Goal: Communication & Community: Answer question/provide support

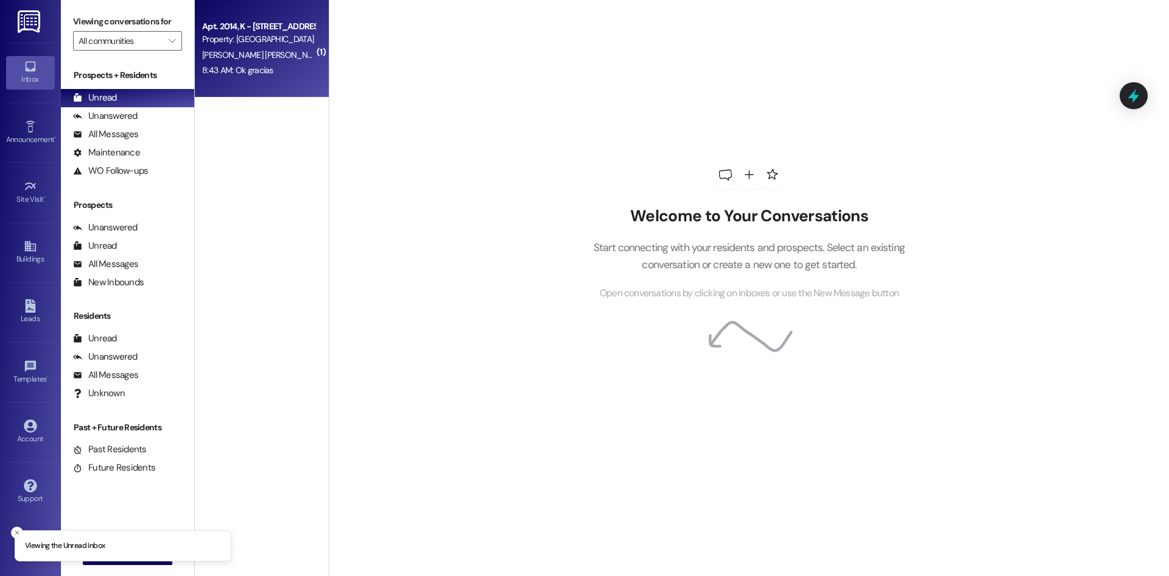
click at [294, 44] on div "Property: [GEOGRAPHIC_DATA]" at bounding box center [258, 39] width 113 height 13
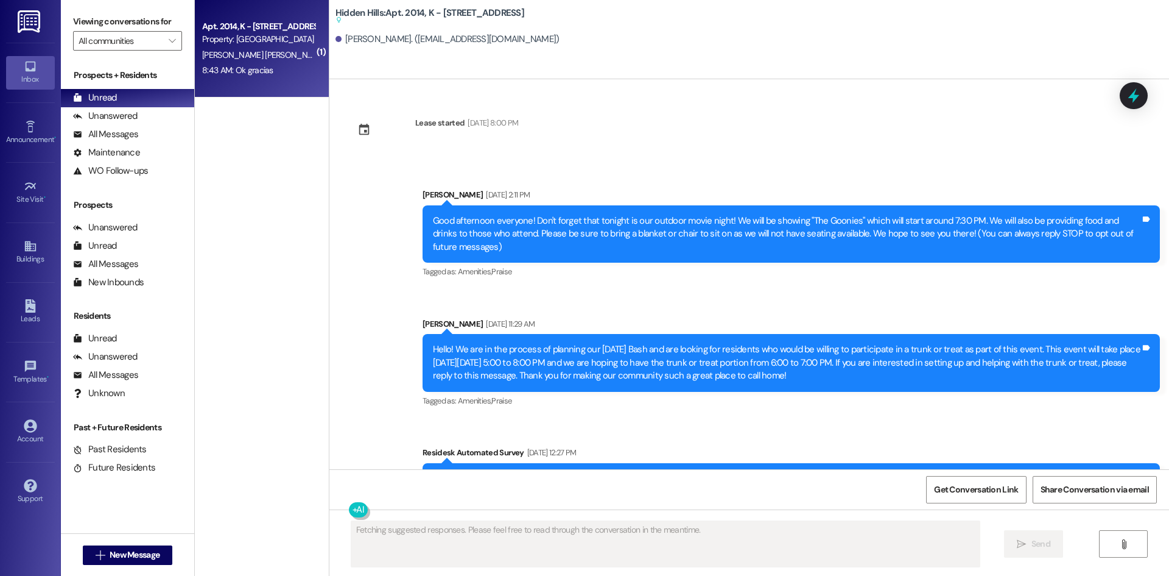
type textarea "Fetching suggested responses. Please feel free to read through the conversation…"
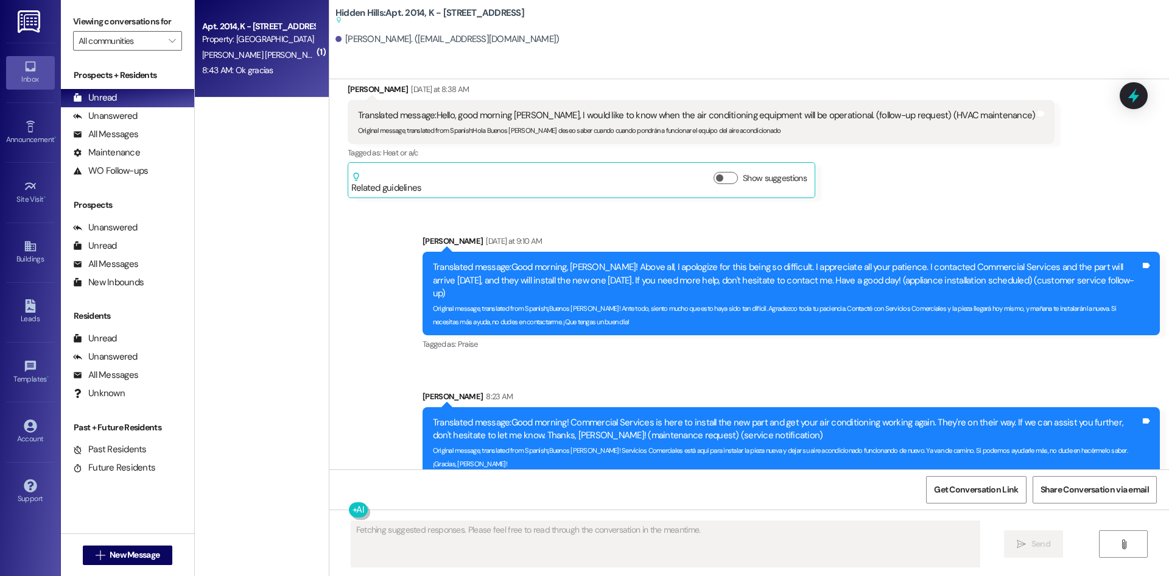
scroll to position [13922, 0]
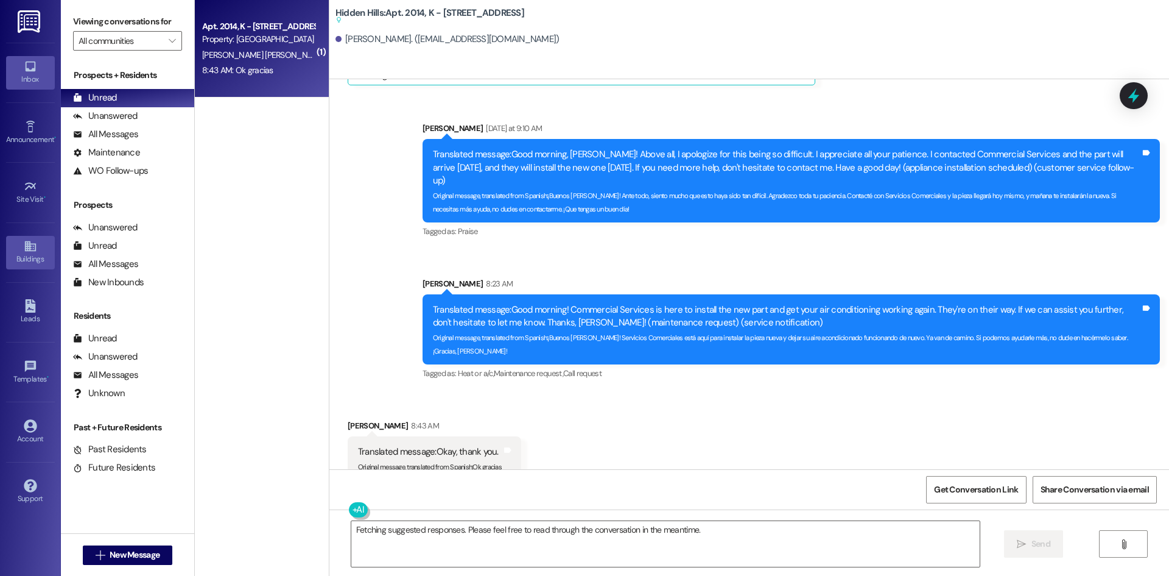
click at [29, 244] on icon at bounding box center [29, 246] width 11 height 10
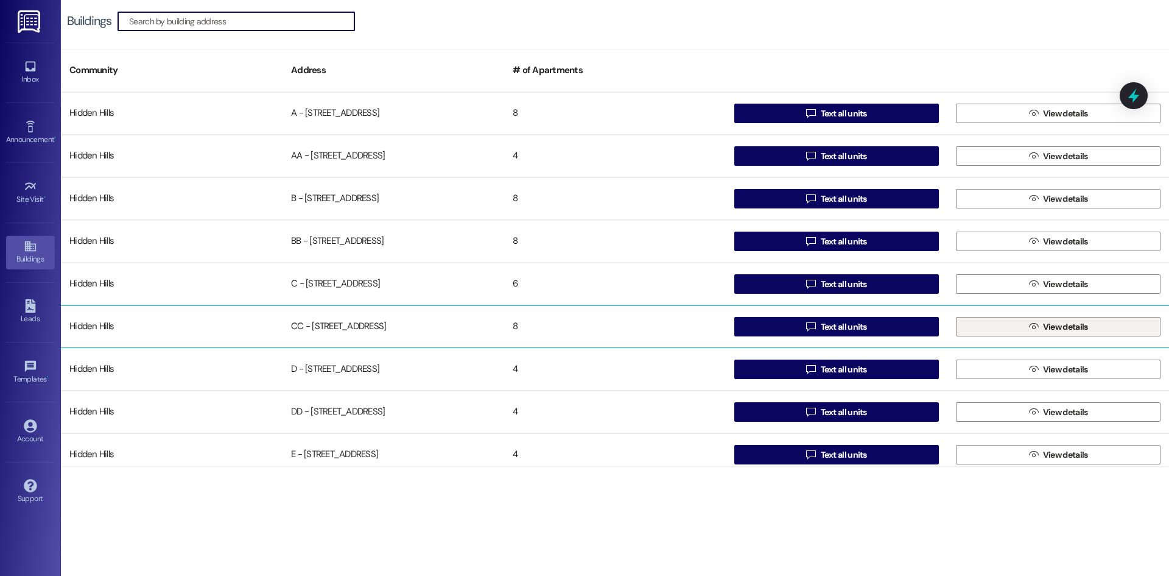
click at [1006, 327] on button " View details" at bounding box center [1058, 326] width 205 height 19
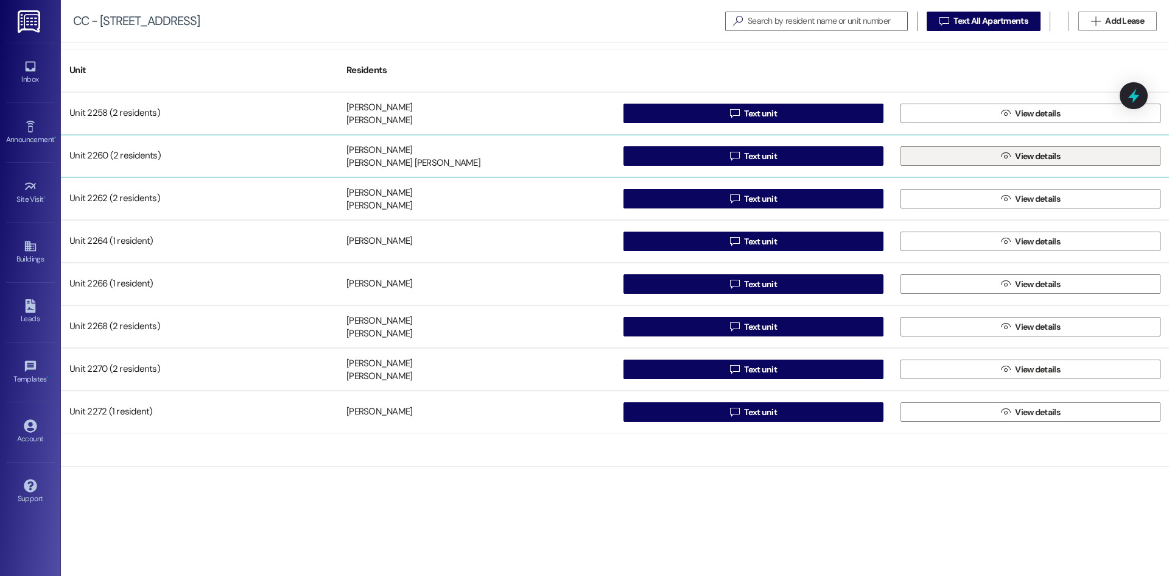
click at [981, 154] on button " View details" at bounding box center [1031, 155] width 260 height 19
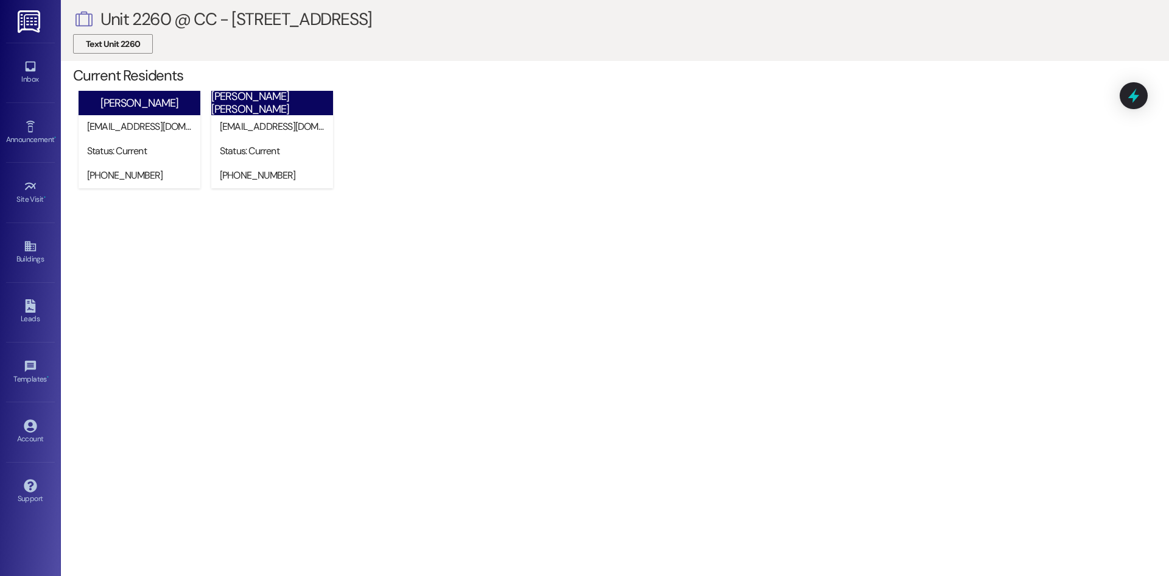
click at [135, 51] on button "Text Unit 2260" at bounding box center [113, 43] width 80 height 19
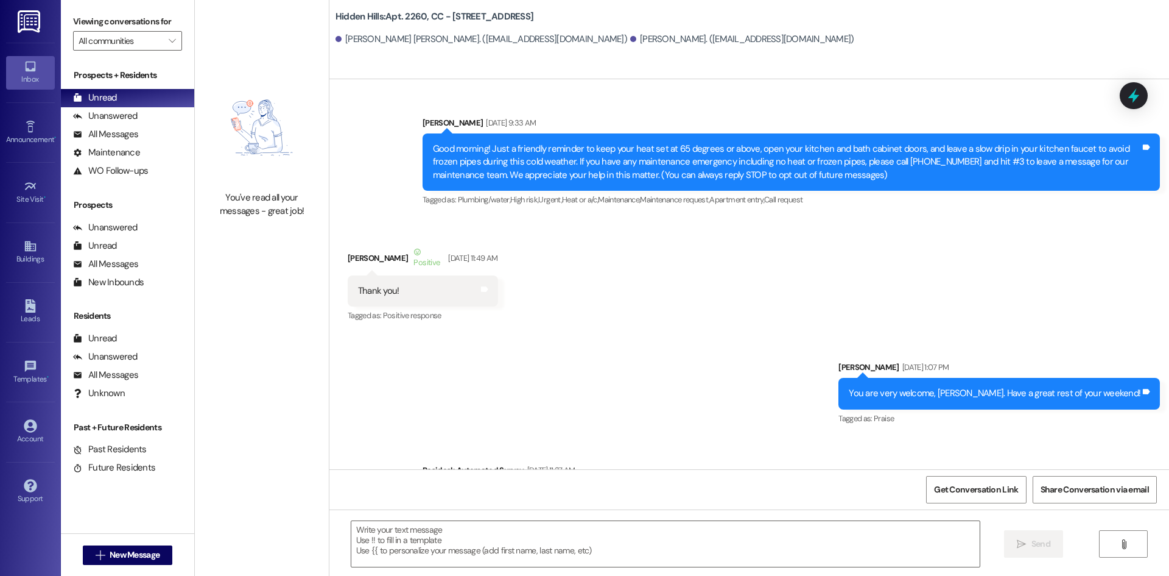
type textarea "Fetching suggested responses. Please feel free to read through the conversation…"
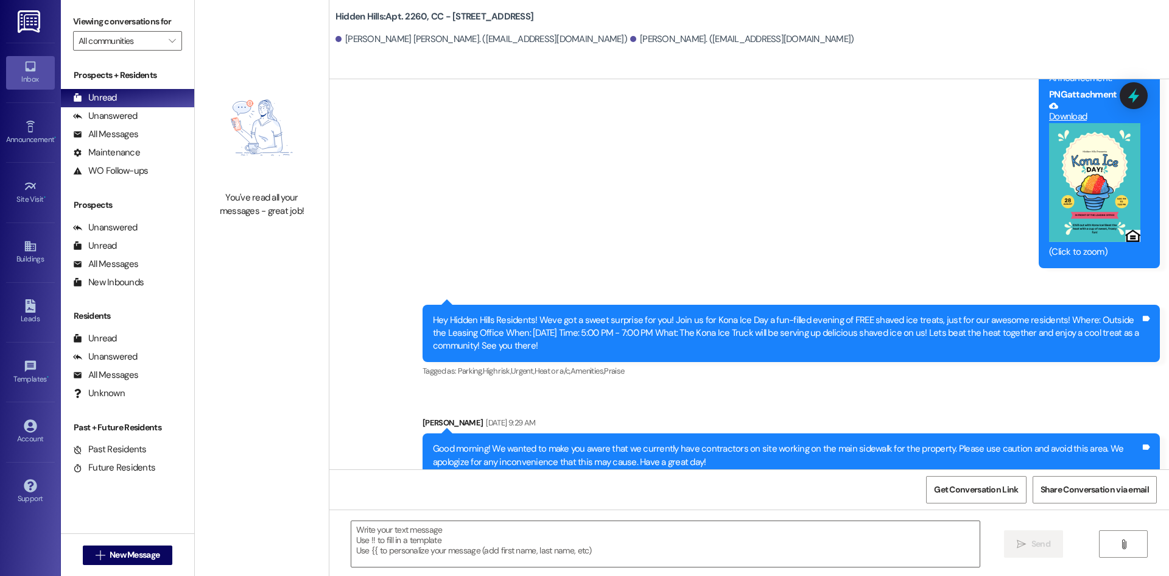
scroll to position [13915, 0]
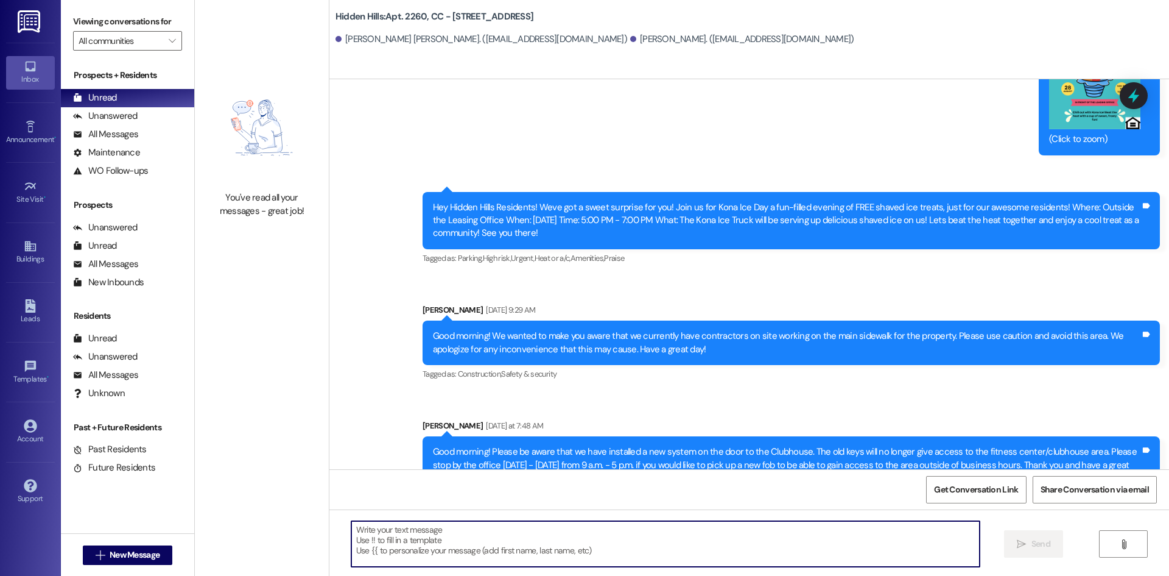
click at [572, 538] on textarea at bounding box center [665, 544] width 629 height 46
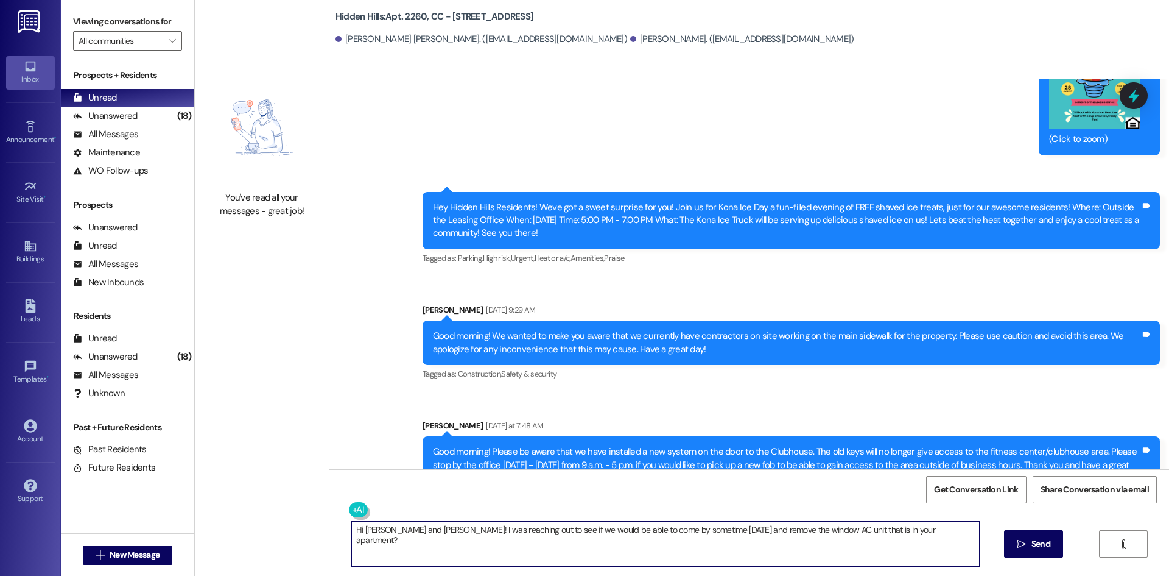
click at [434, 530] on textarea "Hi [PERSON_NAME] and [PERSON_NAME]! I was reaching out to see if we would be ab…" at bounding box center [665, 544] width 629 height 46
type textarea "Hi [PERSON_NAME] and [PERSON_NAME]! I hope you both are doing well! I was reach…"
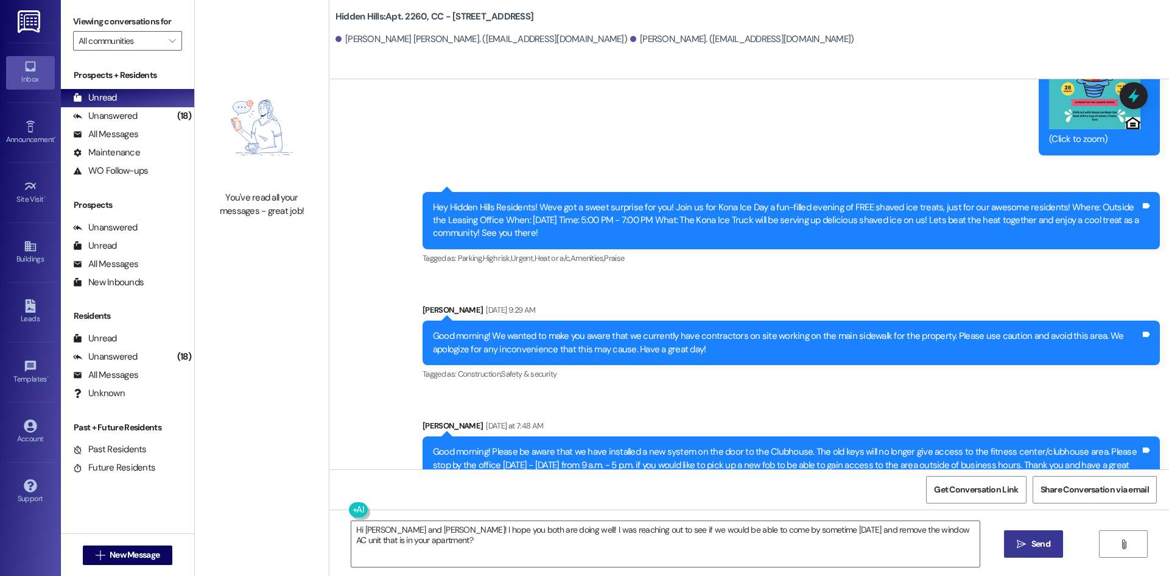
click at [1026, 538] on span " Send" at bounding box center [1034, 543] width 38 height 13
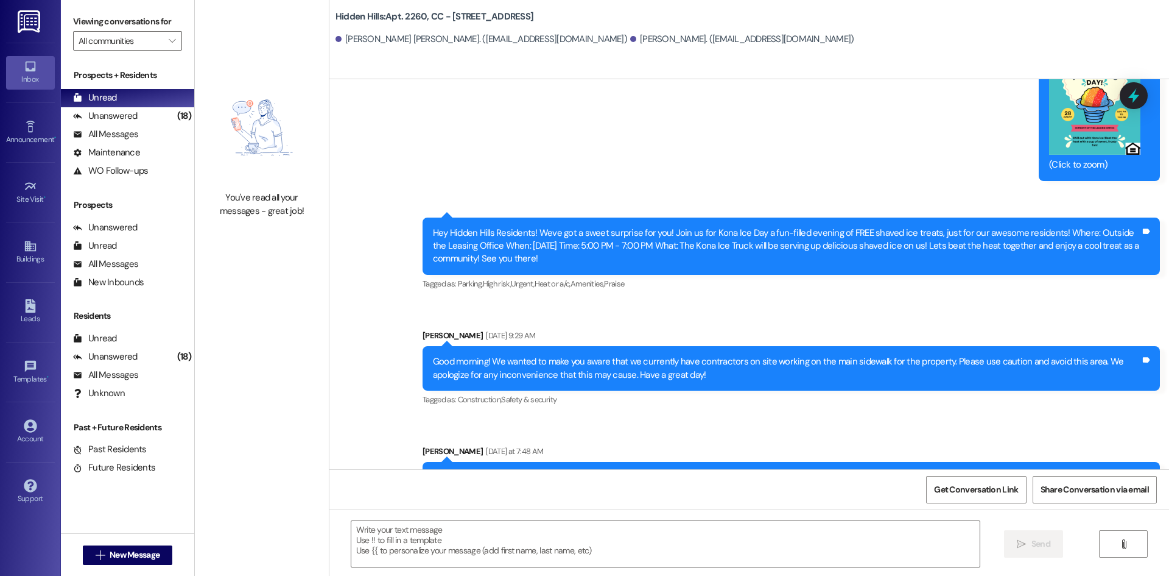
scroll to position [14000, 0]
